Goal: Find specific page/section: Find specific page/section

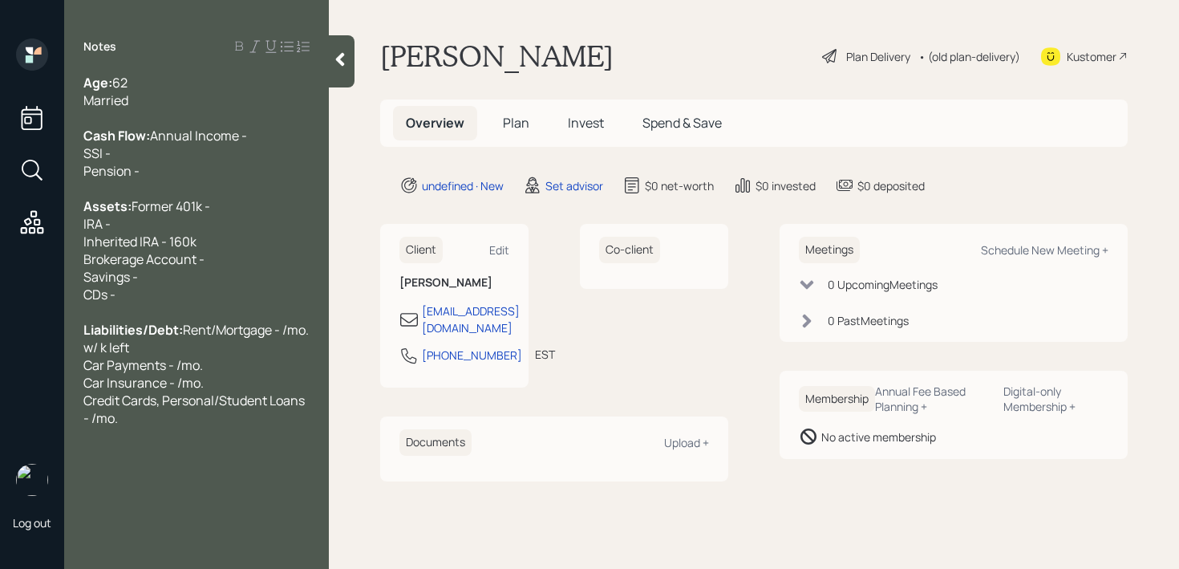
click at [335, 74] on div at bounding box center [342, 61] width 26 height 52
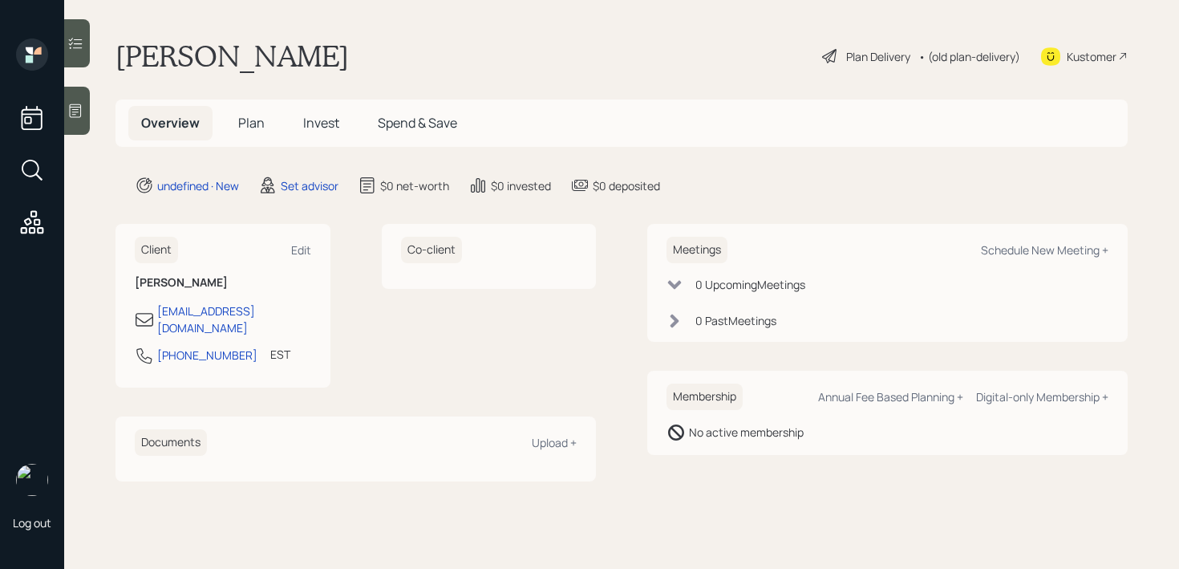
click at [456, 26] on main "Terri Peer Plan Delivery • (old plan-delivery) Kustomer Overview Plan Invest Sp…" at bounding box center [621, 284] width 1115 height 569
click at [79, 92] on div at bounding box center [77, 111] width 26 height 48
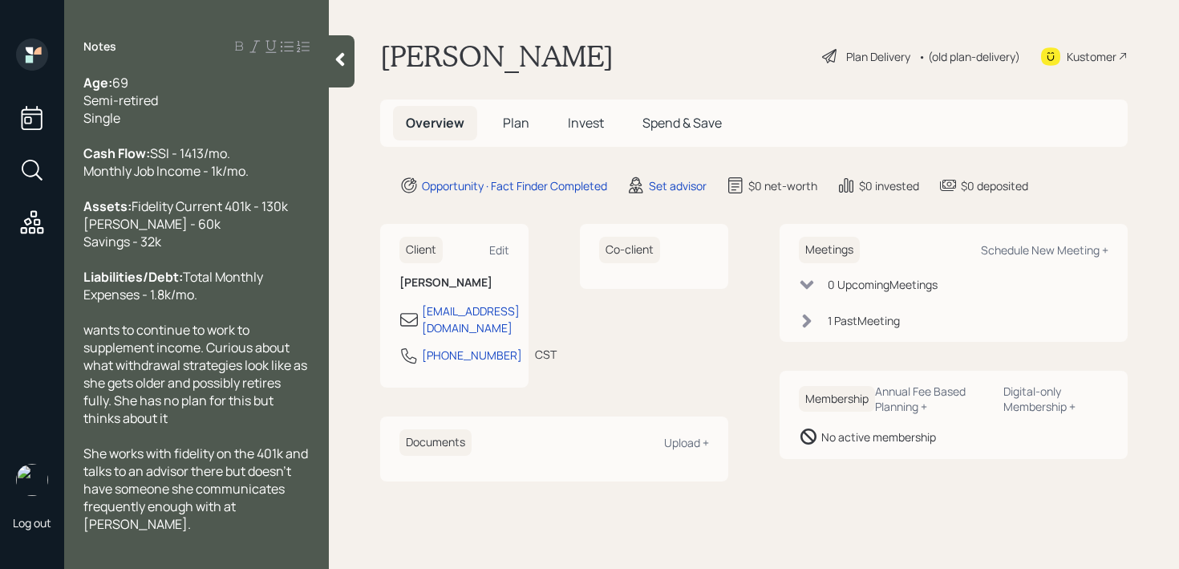
scroll to position [88, 0]
